Goal: Ask a question

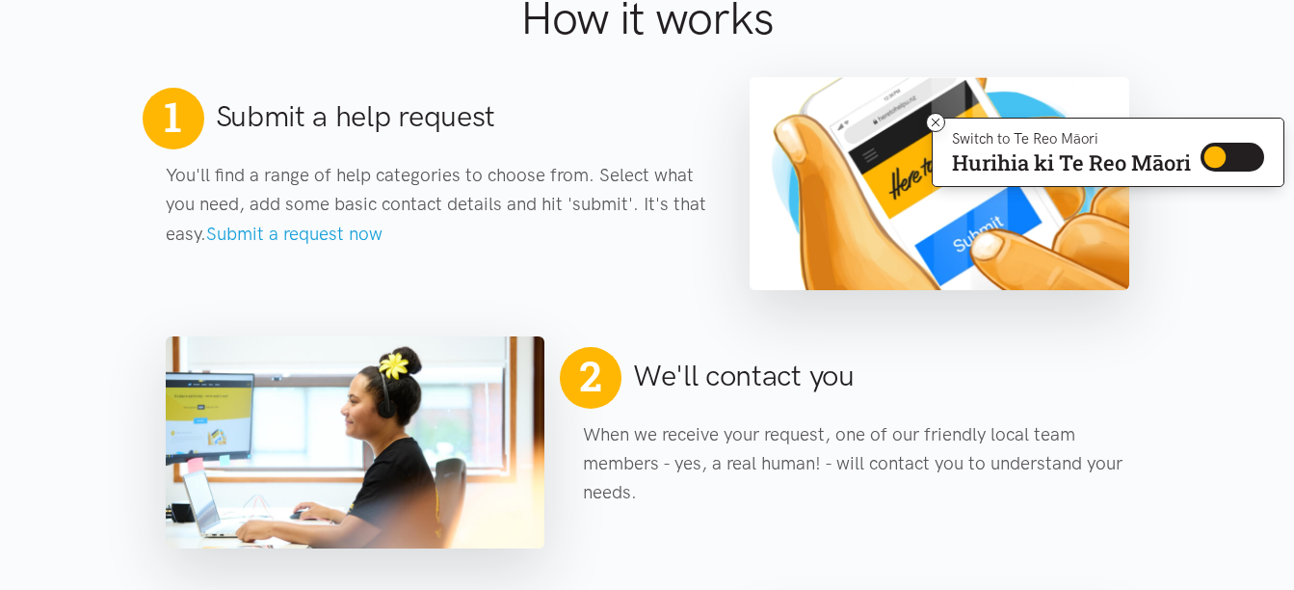
scroll to position [828, 0]
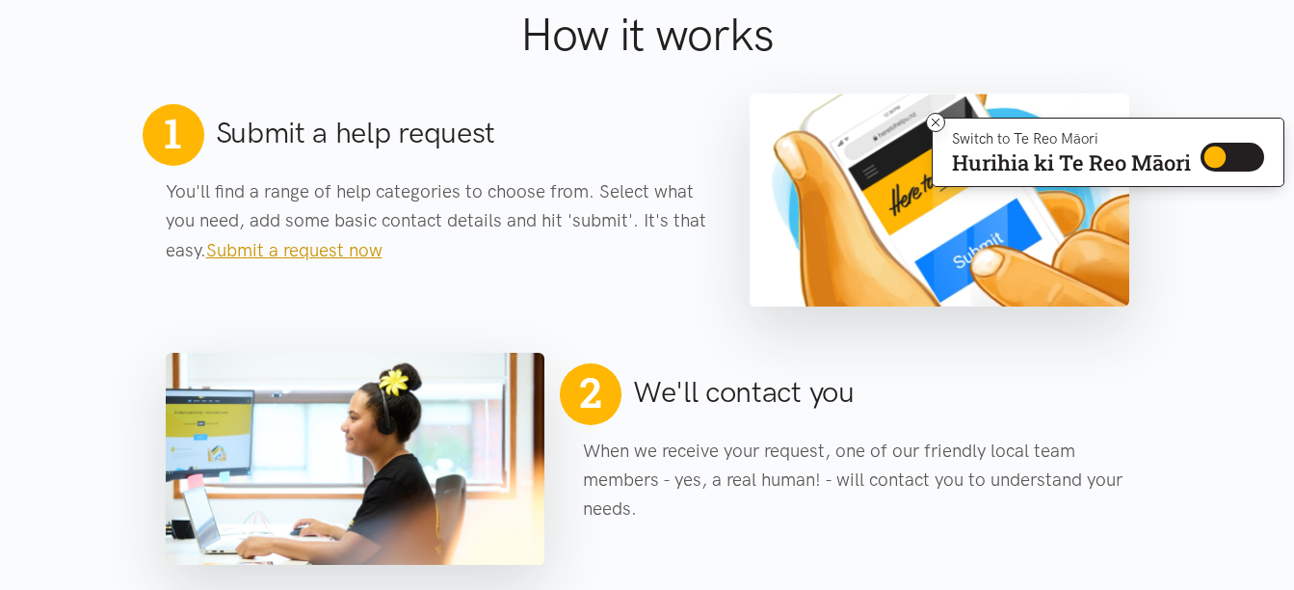
click at [295, 248] on link "Submit a request now" at bounding box center [294, 250] width 176 height 22
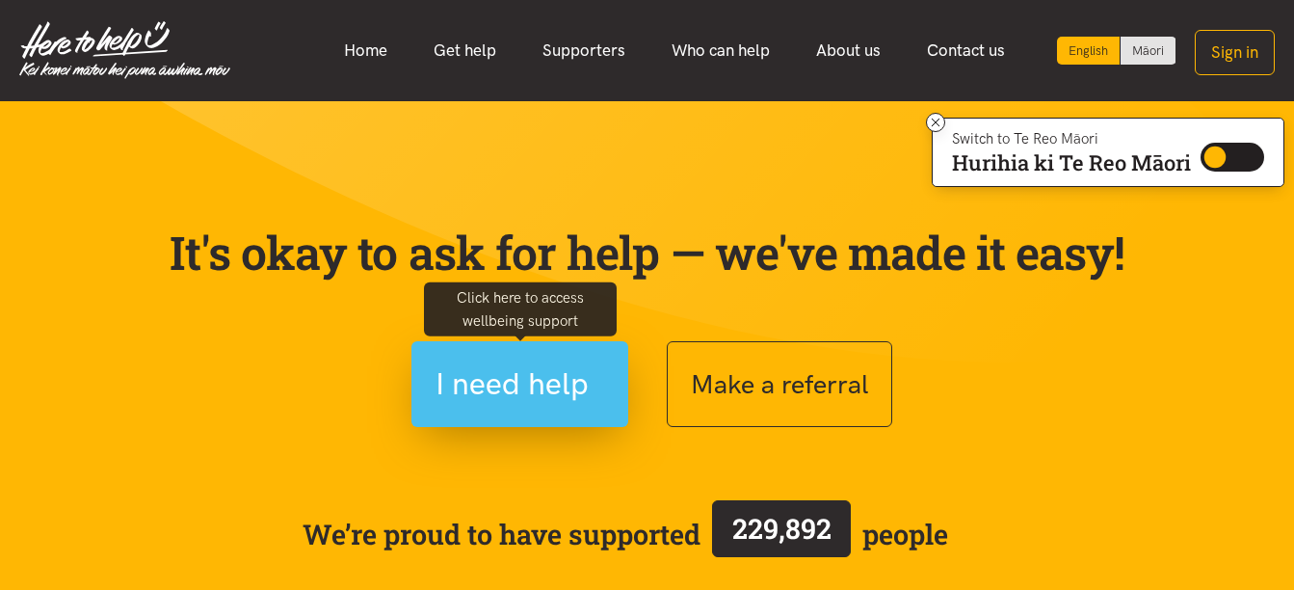
click at [604, 398] on button "I need help" at bounding box center [520, 384] width 217 height 86
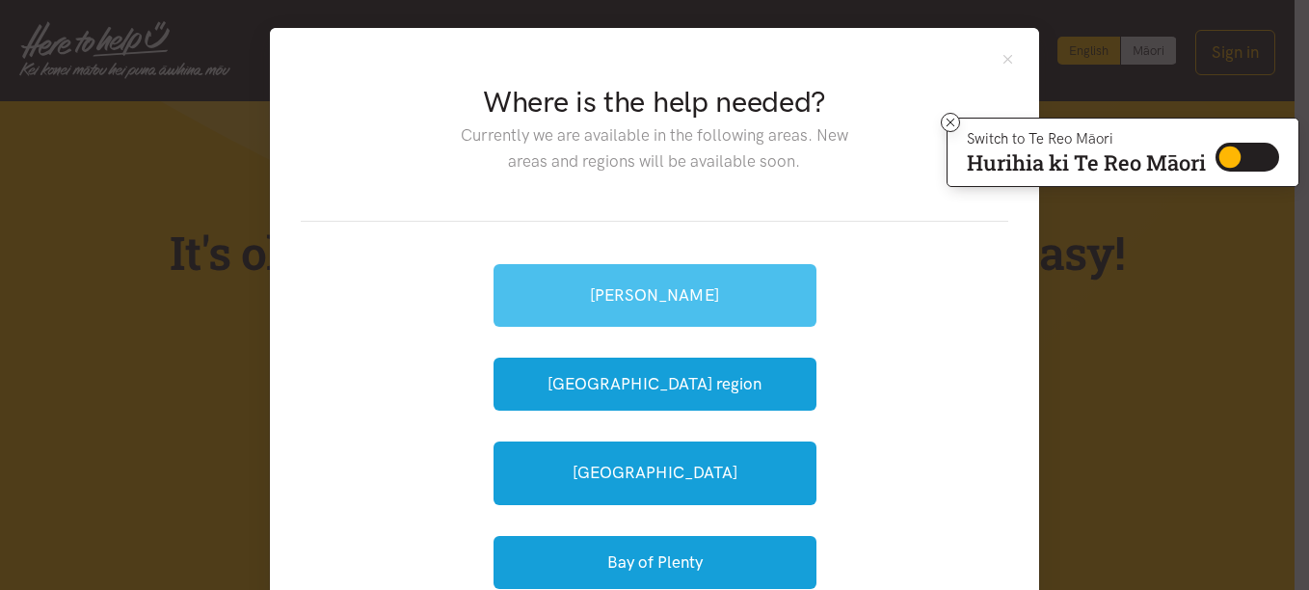
click at [661, 298] on link "[PERSON_NAME]" at bounding box center [654, 295] width 323 height 63
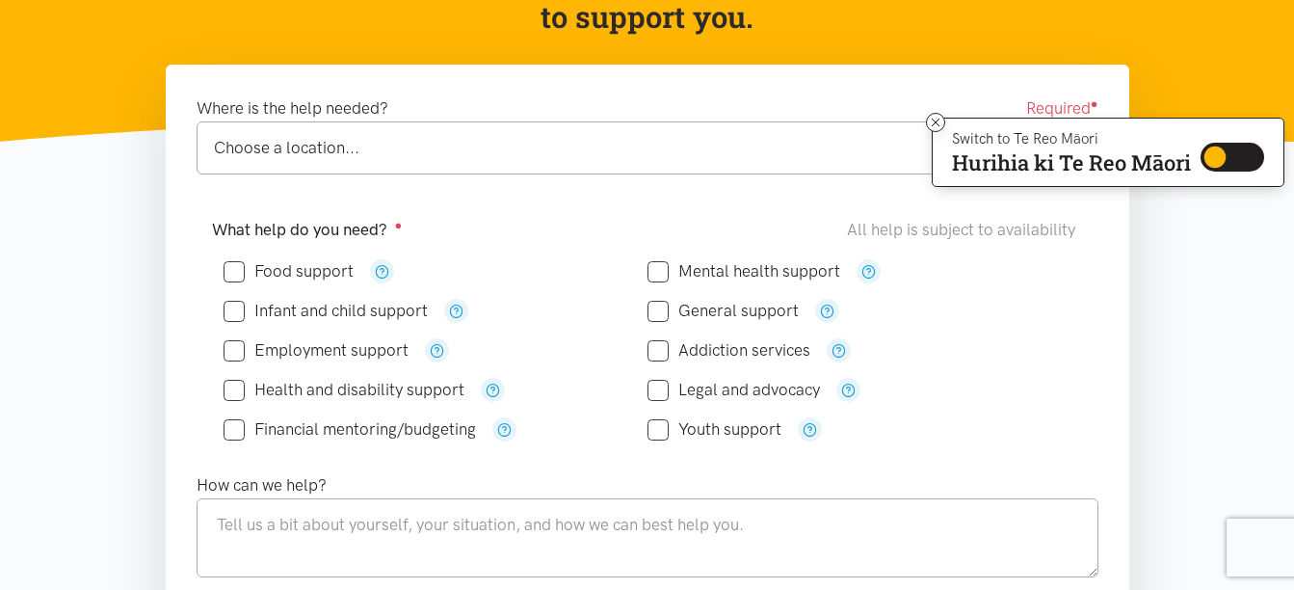
scroll to position [268, 0]
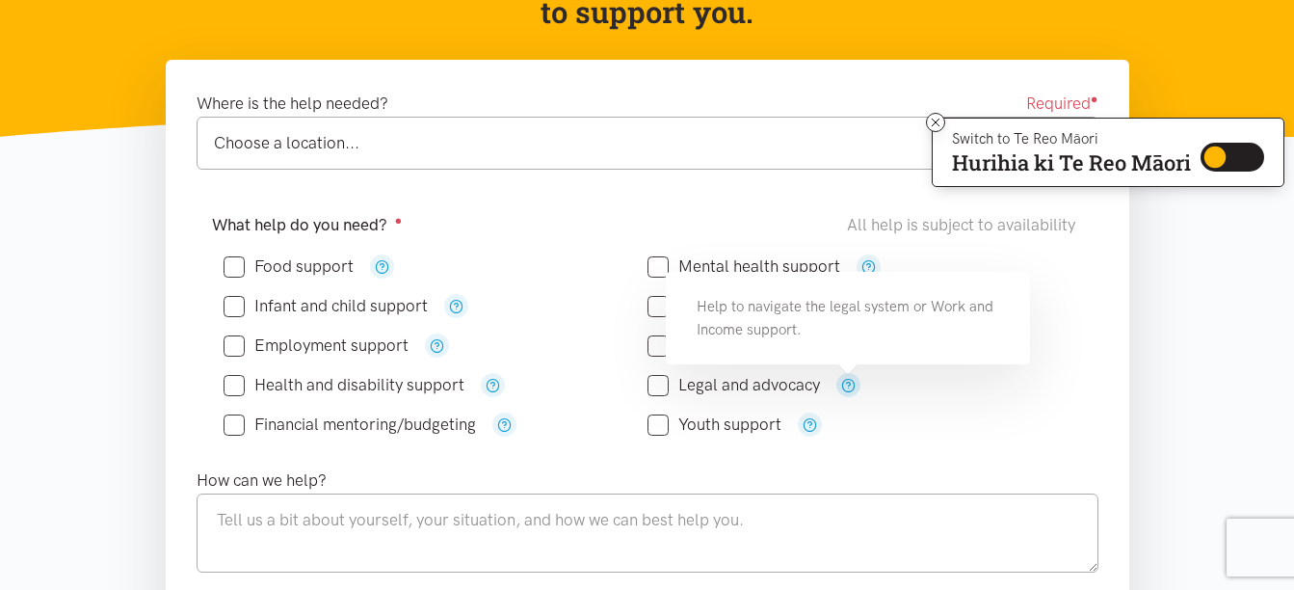
click at [854, 386] on icon "button" at bounding box center [848, 385] width 14 height 14
click at [953, 389] on div "Legal and advocacy" at bounding box center [860, 385] width 424 height 24
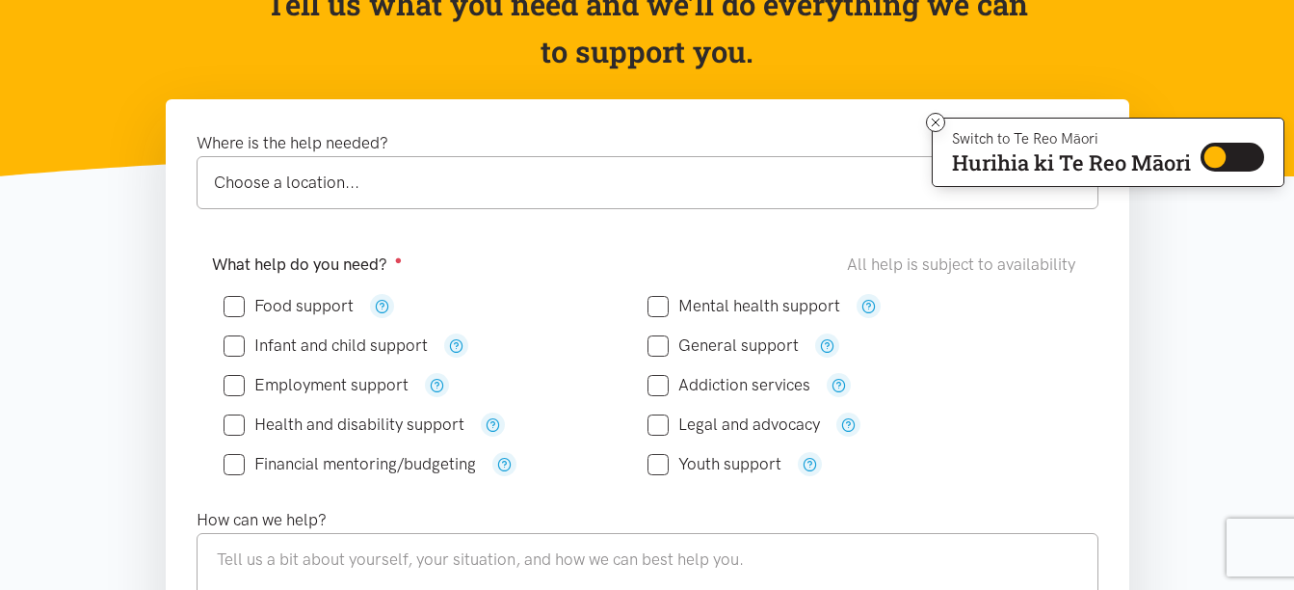
scroll to position [220, 0]
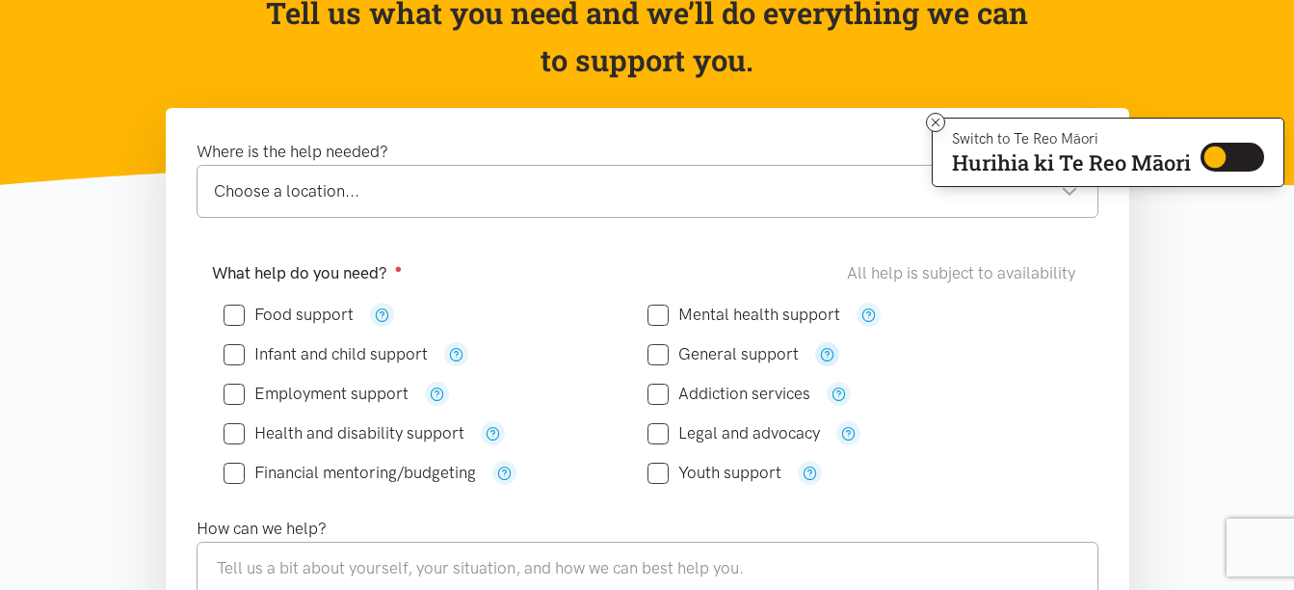
click at [821, 352] on icon "button" at bounding box center [827, 354] width 14 height 14
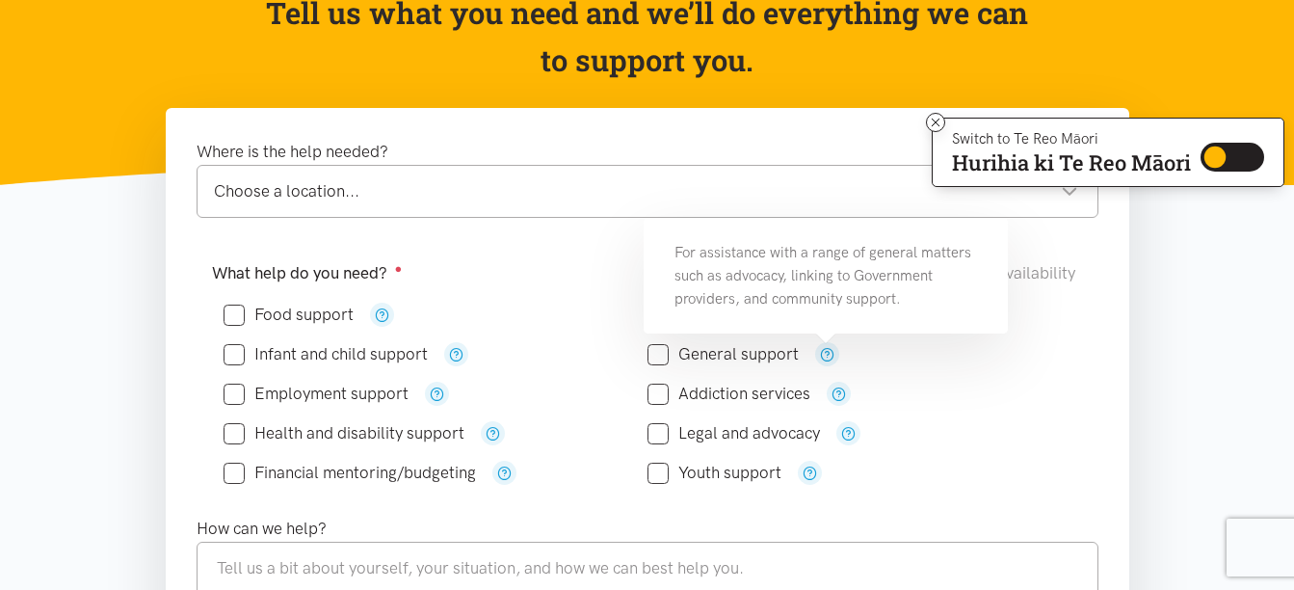
click at [893, 354] on div "General support" at bounding box center [860, 354] width 424 height 24
